Goal: Find specific page/section: Find specific page/section

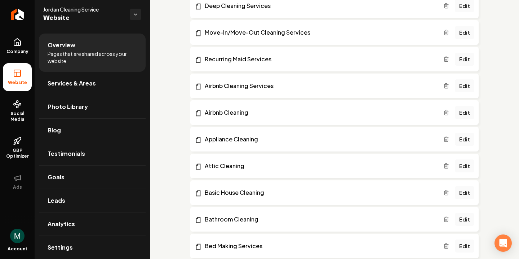
scroll to position [407, 0]
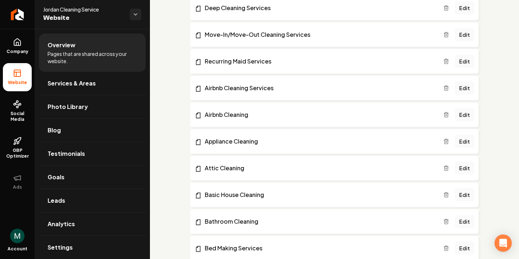
click at [448, 167] on icon "Main content area" at bounding box center [446, 168] width 6 height 6
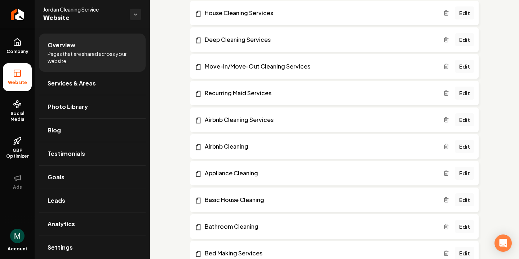
scroll to position [376, 0]
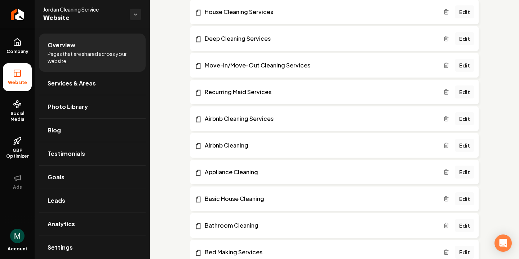
click at [446, 145] on line "Main content area" at bounding box center [446, 145] width 0 height 1
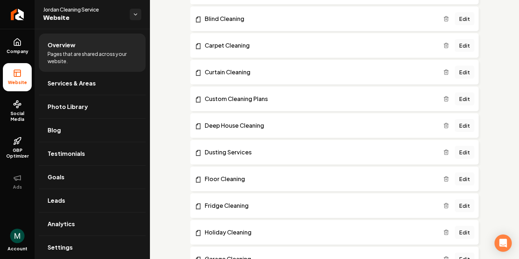
scroll to position [690, 0]
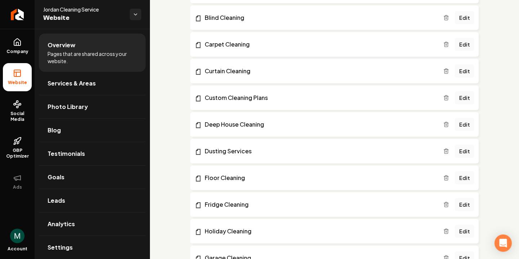
click at [445, 125] on line "Main content area" at bounding box center [445, 124] width 0 height 1
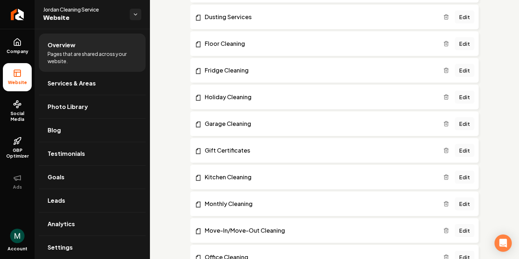
scroll to position [805, 0]
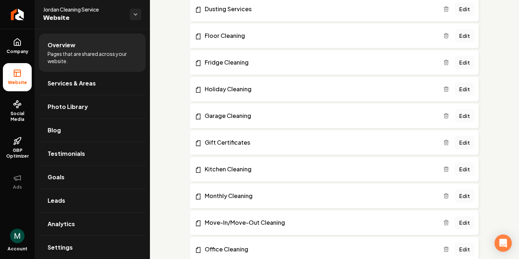
click at [447, 87] on icon "Main content area" at bounding box center [446, 89] width 6 height 6
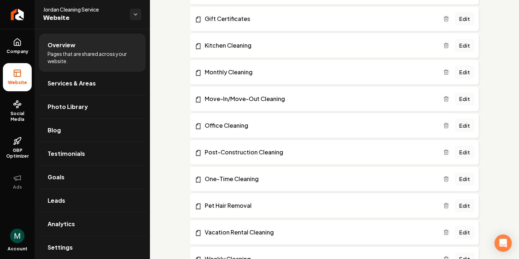
scroll to position [905, 0]
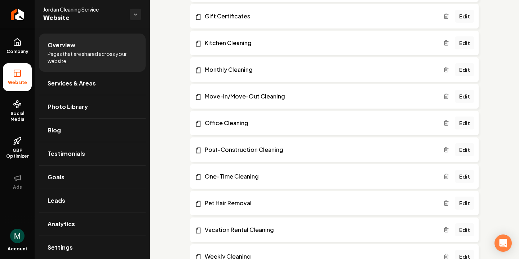
click at [446, 95] on icon "Main content area" at bounding box center [446, 94] width 2 height 1
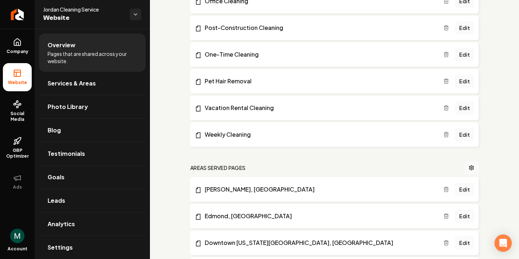
scroll to position [1033, 0]
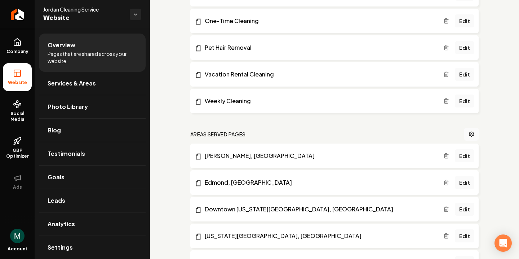
click at [448, 100] on icon "Main content area" at bounding box center [446, 101] width 6 height 6
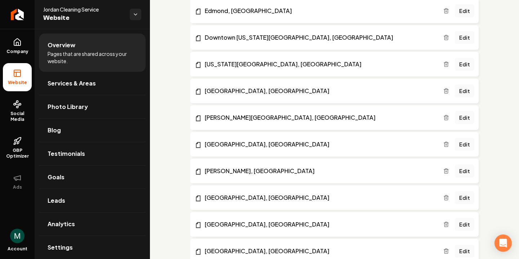
scroll to position [1178, 0]
click at [445, 39] on line "Main content area" at bounding box center [445, 37] width 0 height 1
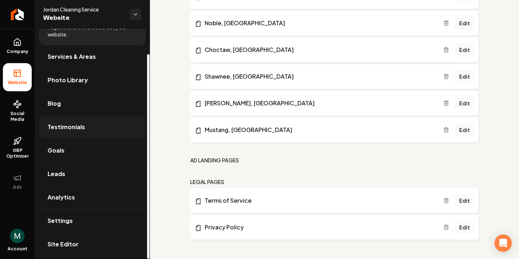
scroll to position [28, 0]
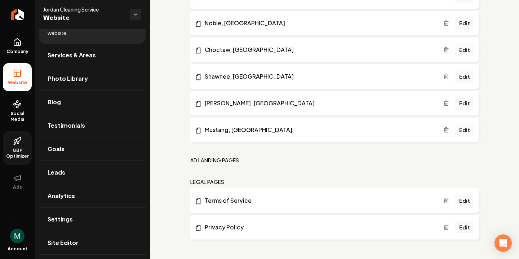
click at [18, 148] on span "GBP Optimizer" at bounding box center [17, 153] width 29 height 12
